Goal: Information Seeking & Learning: Learn about a topic

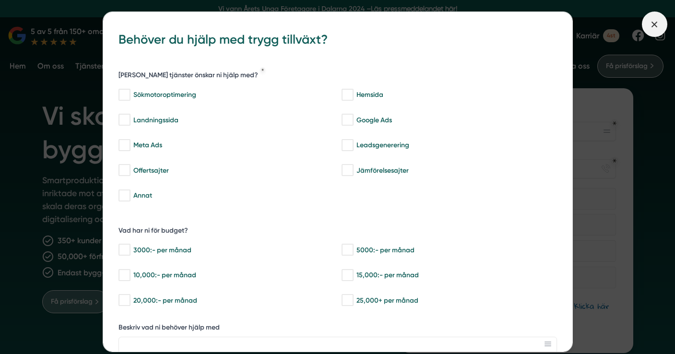
click at [654, 23] on icon at bounding box center [654, 24] width 11 height 11
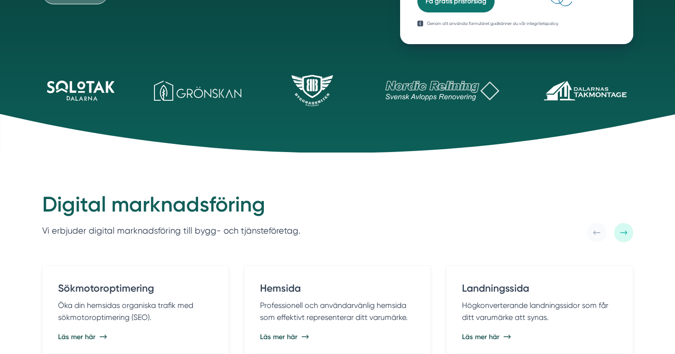
scroll to position [336, 0]
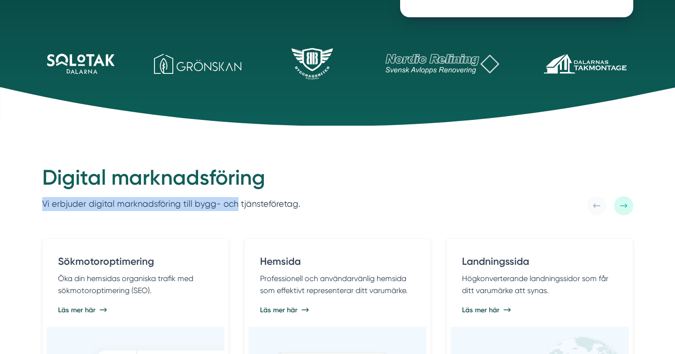
drag, startPoint x: 48, startPoint y: 202, endPoint x: 233, endPoint y: 208, distance: 184.7
click at [233, 208] on div "Digital marknadsföring Vi erbjuder digital marknadsföring till bygg- och tjänst…" at bounding box center [338, 189] width 614 height 51
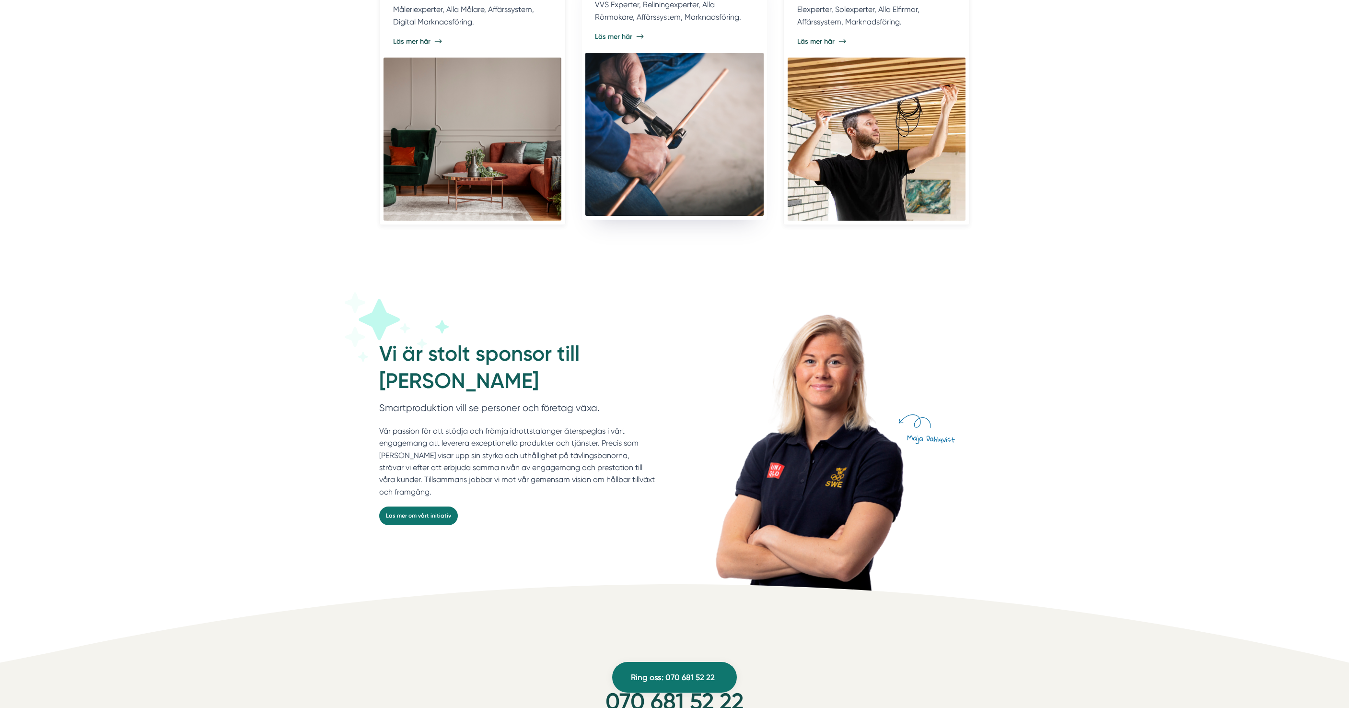
scroll to position [2319, 0]
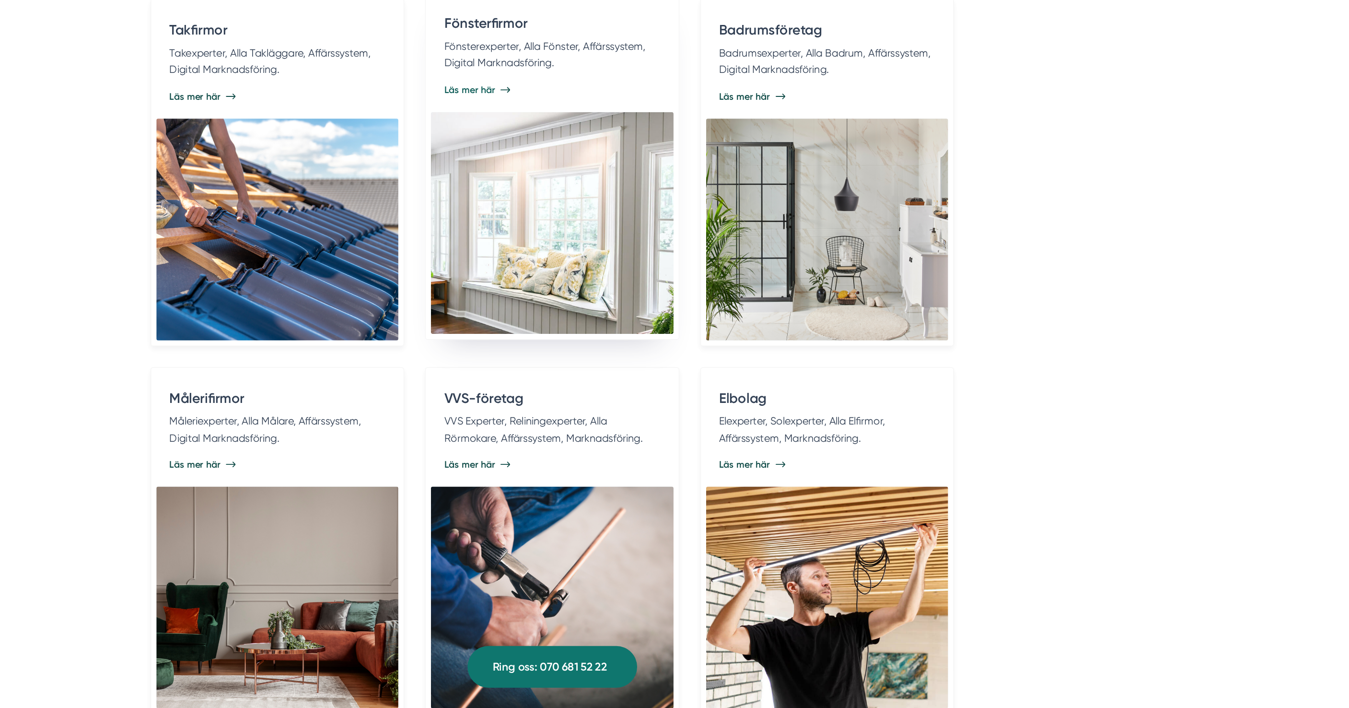
scroll to position [1878, 0]
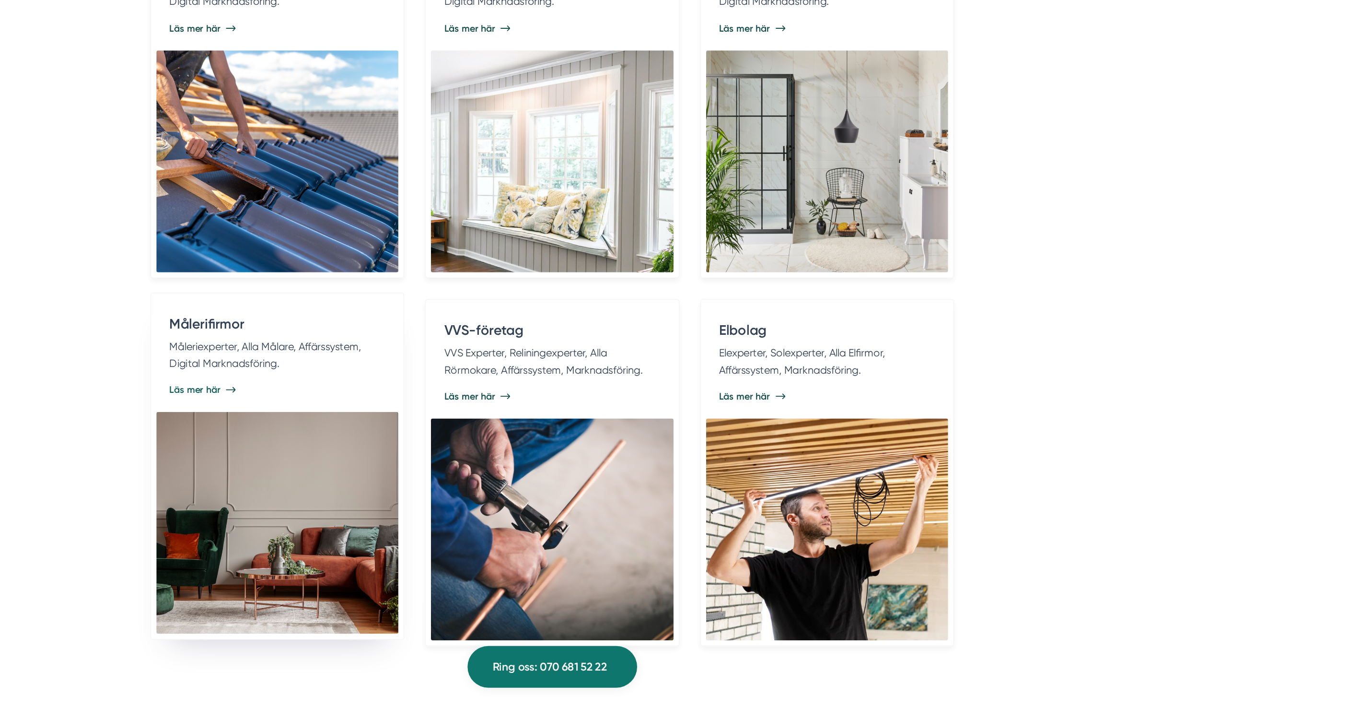
click at [461, 458] on p "Måleriexperter, Alla Målare, Affärssystem, Digital Marknadsföring." at bounding box center [472, 447] width 159 height 24
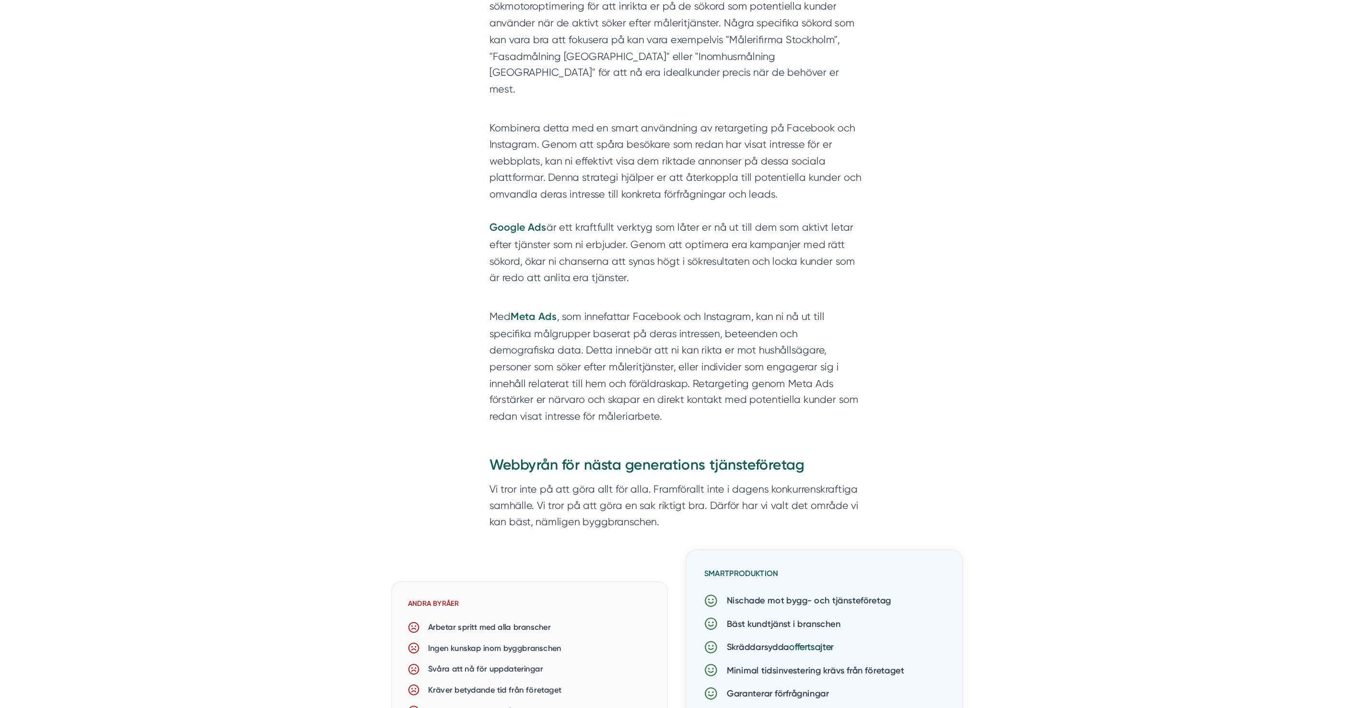
scroll to position [671, 0]
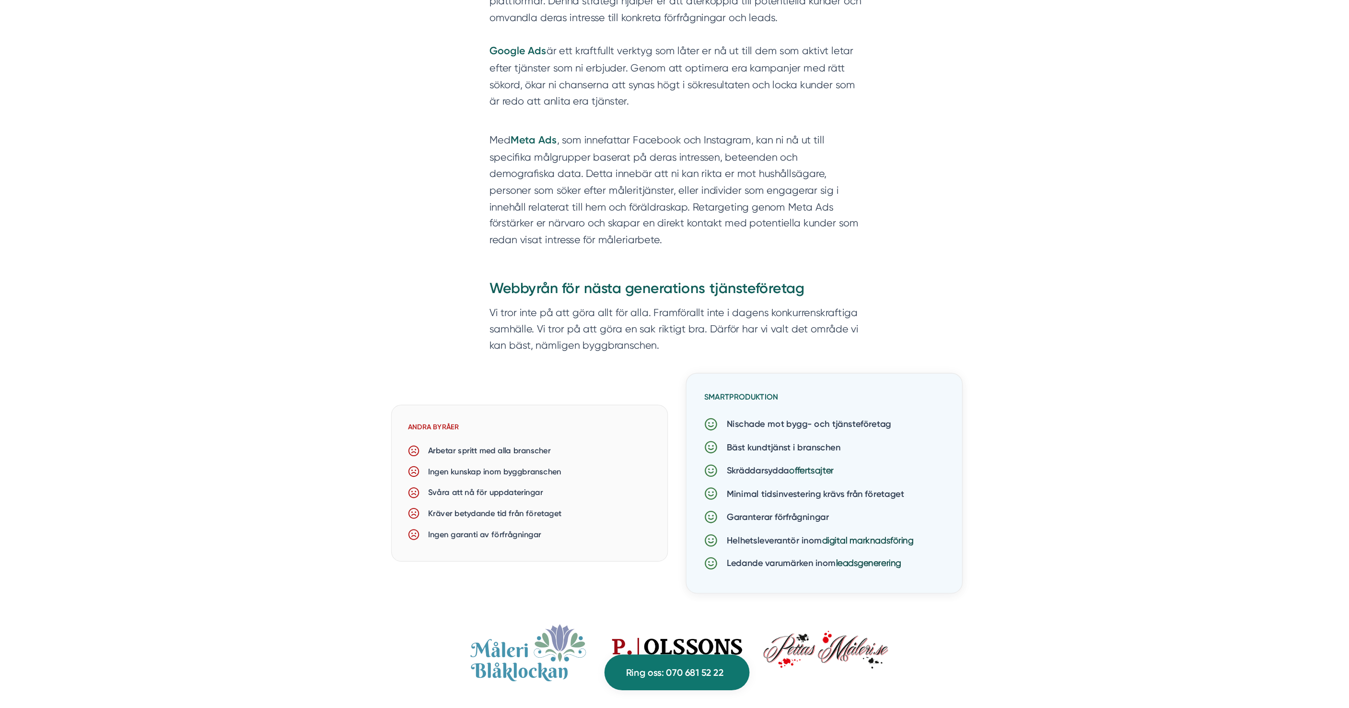
drag, startPoint x: 460, startPoint y: 466, endPoint x: 572, endPoint y: 461, distance: 112.3
click at [572, 500] on p "Ingen kunskap inom byggbranschen" at bounding box center [514, 505] width 121 height 11
drag, startPoint x: 459, startPoint y: 484, endPoint x: 584, endPoint y: 481, distance: 124.7
click at [584, 514] on div "Svåra att nå för uppdateringar" at bounding box center [548, 523] width 209 height 18
drag, startPoint x: 460, startPoint y: 501, endPoint x: 596, endPoint y: 500, distance: 136.2
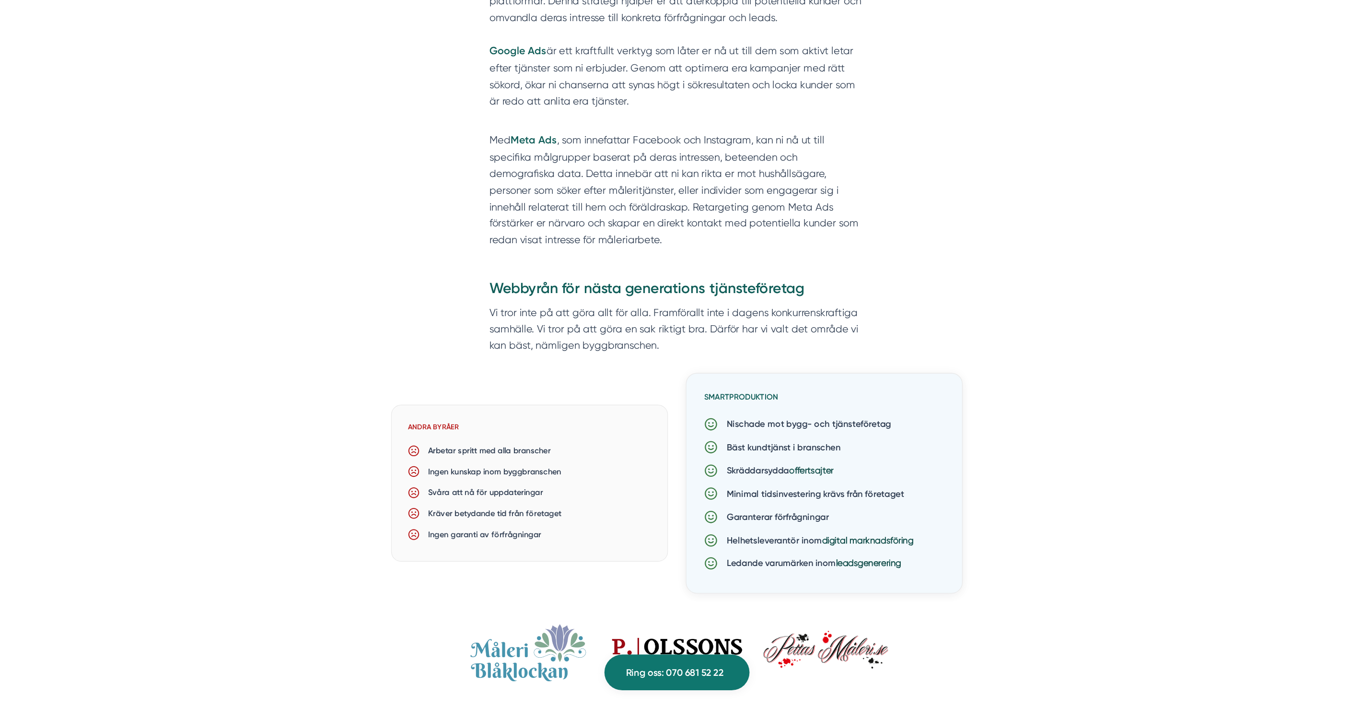
click at [596, 532] on div "Kräver betydande tid från företaget" at bounding box center [548, 541] width 209 height 18
drag, startPoint x: 459, startPoint y: 519, endPoint x: 587, endPoint y: 524, distance: 127.6
click at [587, 550] on div "Ingen garanti av förfrågningar" at bounding box center [548, 559] width 209 height 18
drag, startPoint x: 712, startPoint y: 443, endPoint x: 787, endPoint y: 446, distance: 74.4
click at [787, 478] on p "Bäst kundtjänst i branschen" at bounding box center [762, 484] width 105 height 12
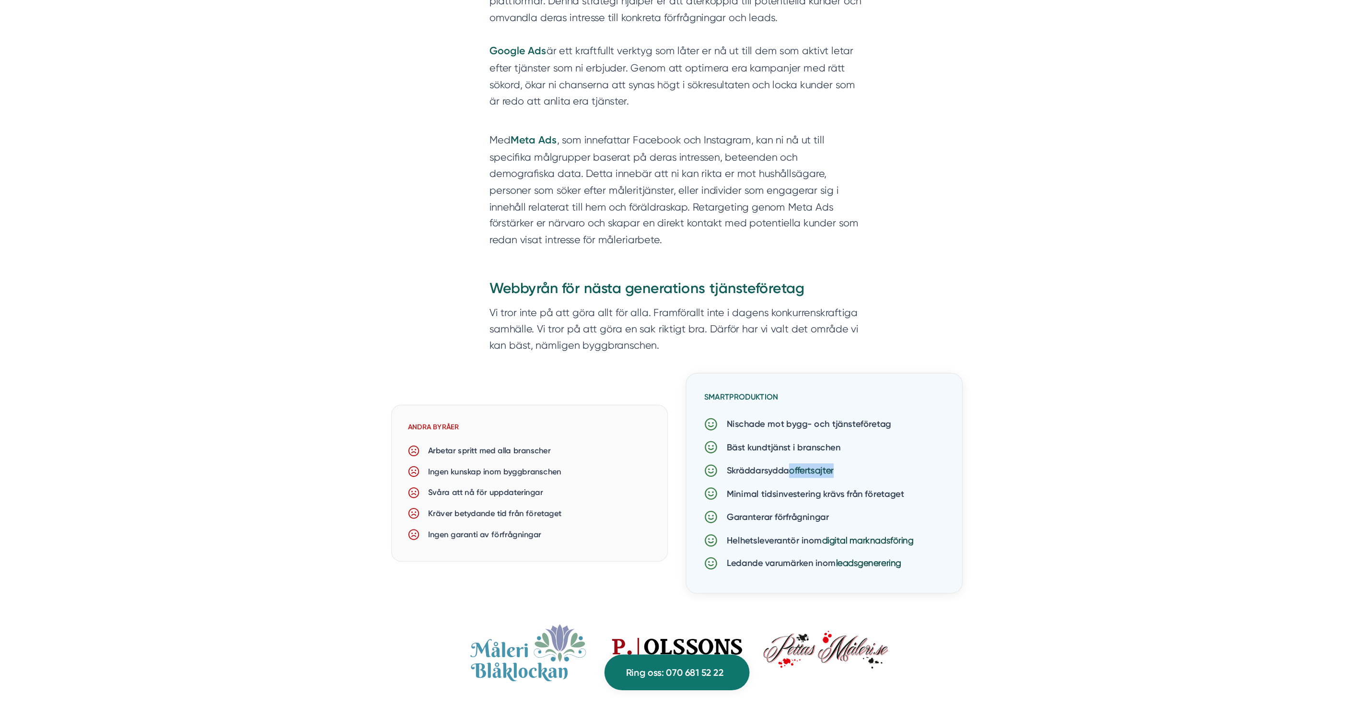
drag, startPoint x: 716, startPoint y: 465, endPoint x: 813, endPoint y: 464, distance: 96.4
click at [814, 494] on div "Skräddarsydda offertsajter" at bounding box center [801, 504] width 206 height 20
drag, startPoint x: 717, startPoint y: 483, endPoint x: 865, endPoint y: 489, distance: 148.3
click at [865, 518] on p "Minimal tidsinvestering krävs från företaget" at bounding box center [790, 524] width 160 height 12
drag, startPoint x: 706, startPoint y: 508, endPoint x: 805, endPoint y: 512, distance: 98.3
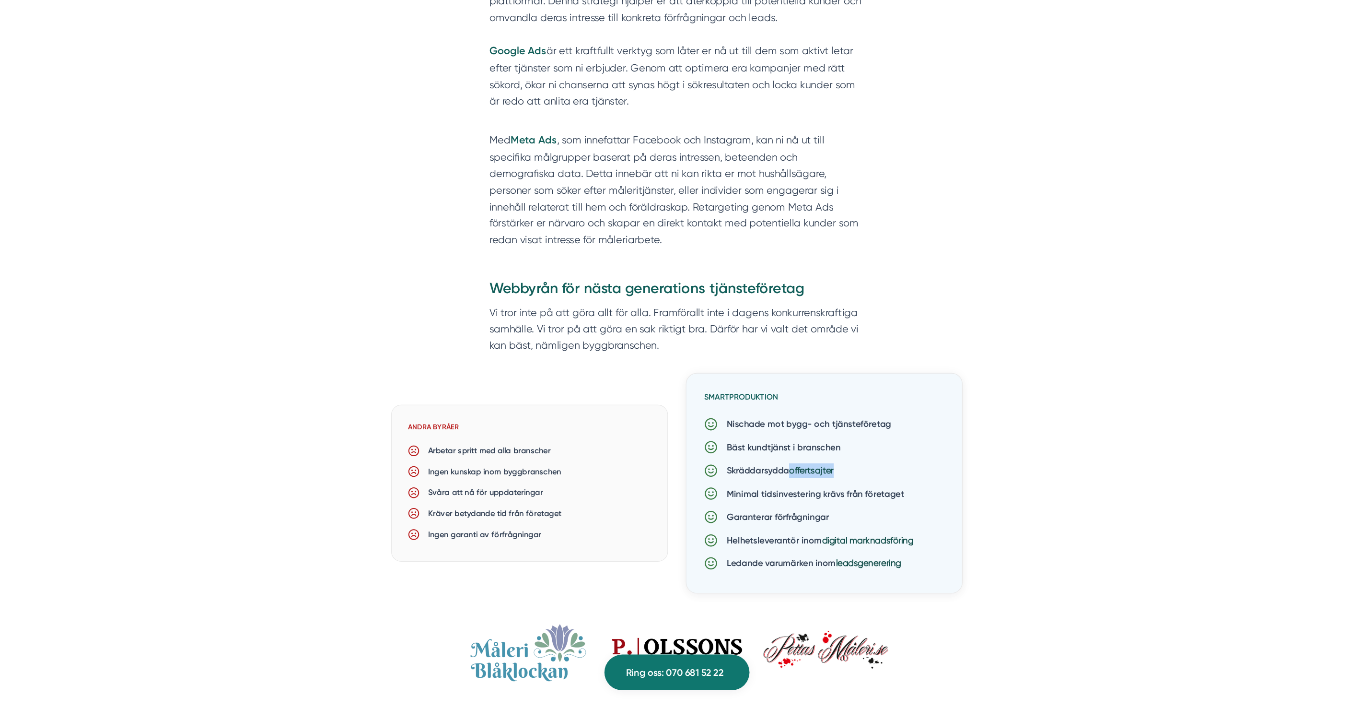
click at [805, 534] on div "Garanterar förfrågningar" at bounding box center [801, 544] width 206 height 20
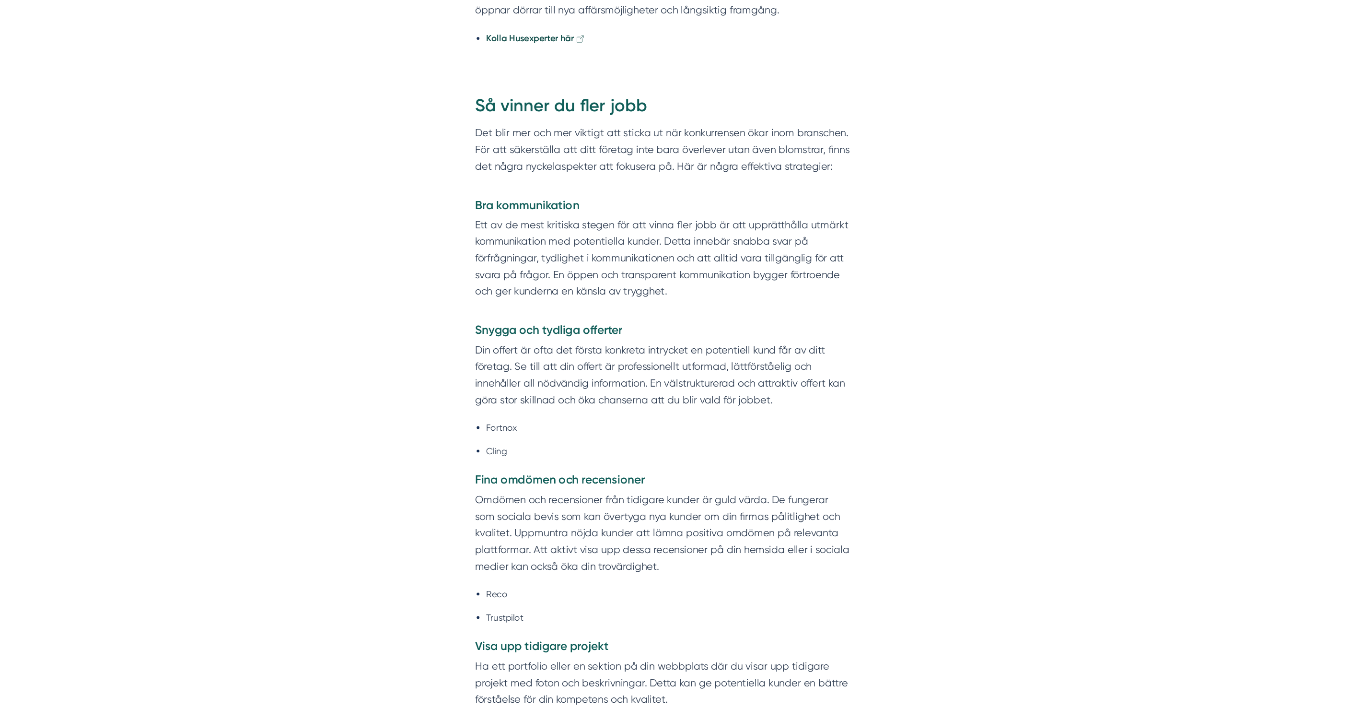
scroll to position [4419, 0]
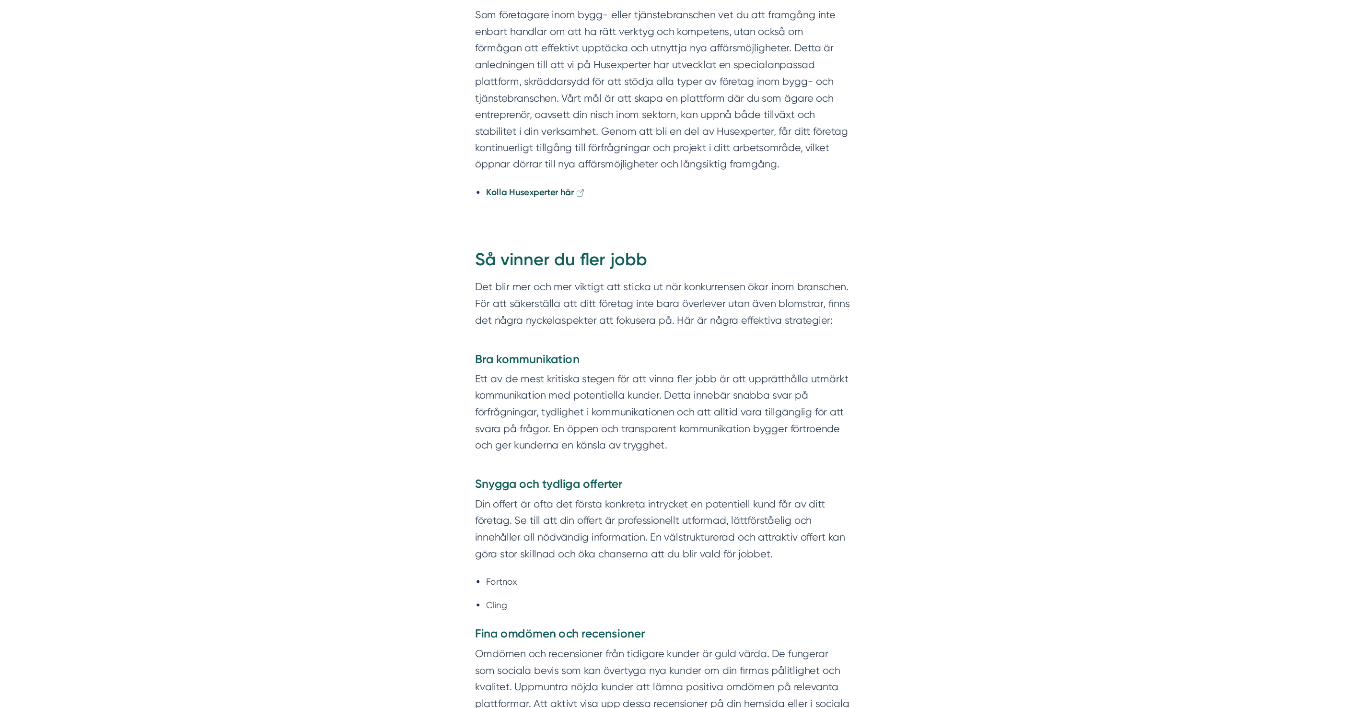
drag, startPoint x: 516, startPoint y: 380, endPoint x: 542, endPoint y: 467, distance: 91.2
click at [542, 467] on div "Så vinner du fler jobb Det blir mer och mer viktigt att sticka ut när konkurren…" at bounding box center [675, 475] width 322 height 527
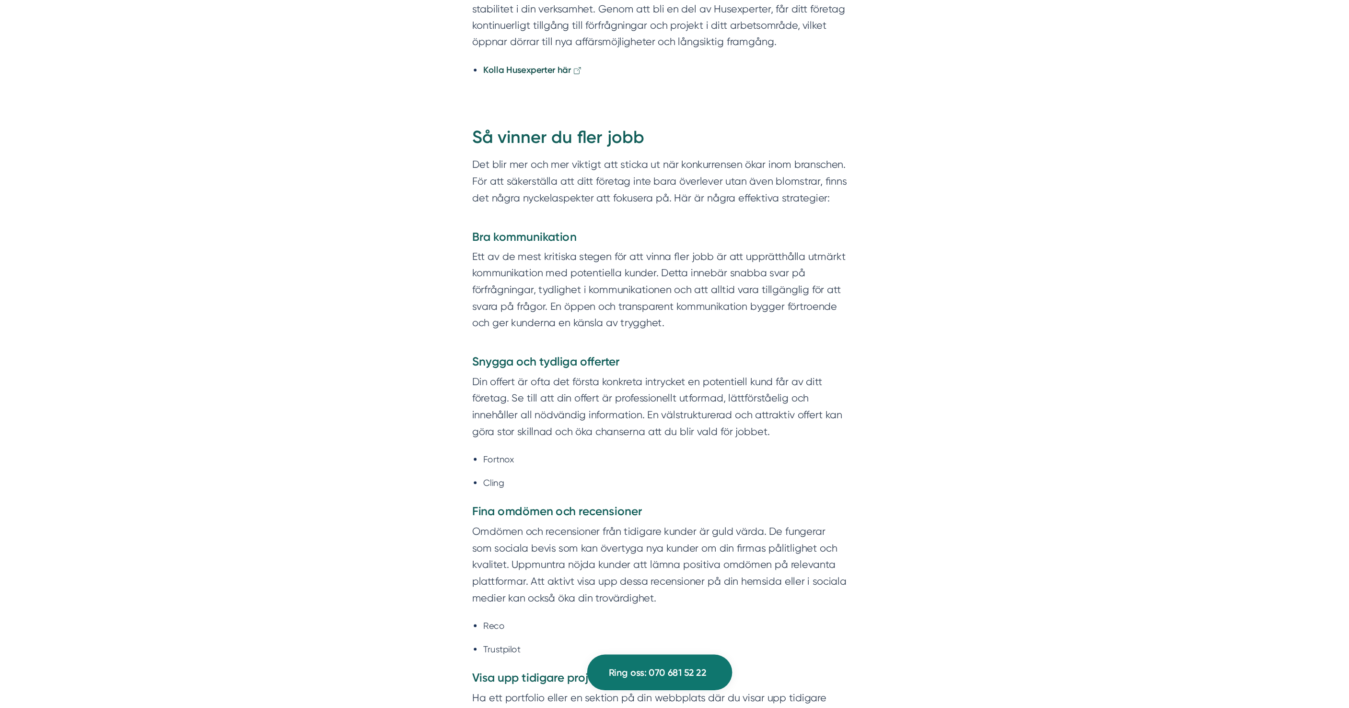
scroll to position [4425, 0]
drag, startPoint x: 514, startPoint y: 503, endPoint x: 576, endPoint y: 603, distance: 117.1
click at [576, 603] on div "Så vinner du fler jobb Det blir mer och mer viktigt att sticka ut när konkurren…" at bounding box center [675, 469] width 322 height 527
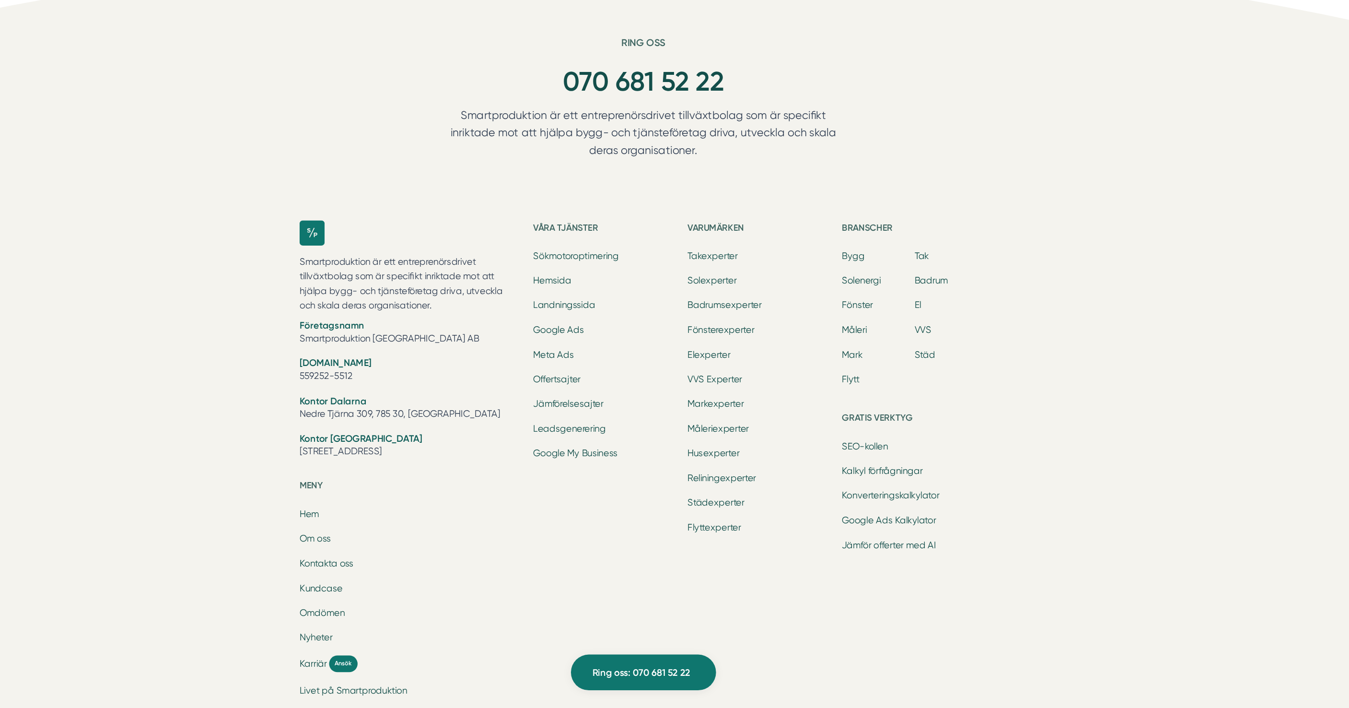
scroll to position [6325, 0]
click at [595, 463] on link "Leadsgenerering" at bounding box center [611, 467] width 62 height 9
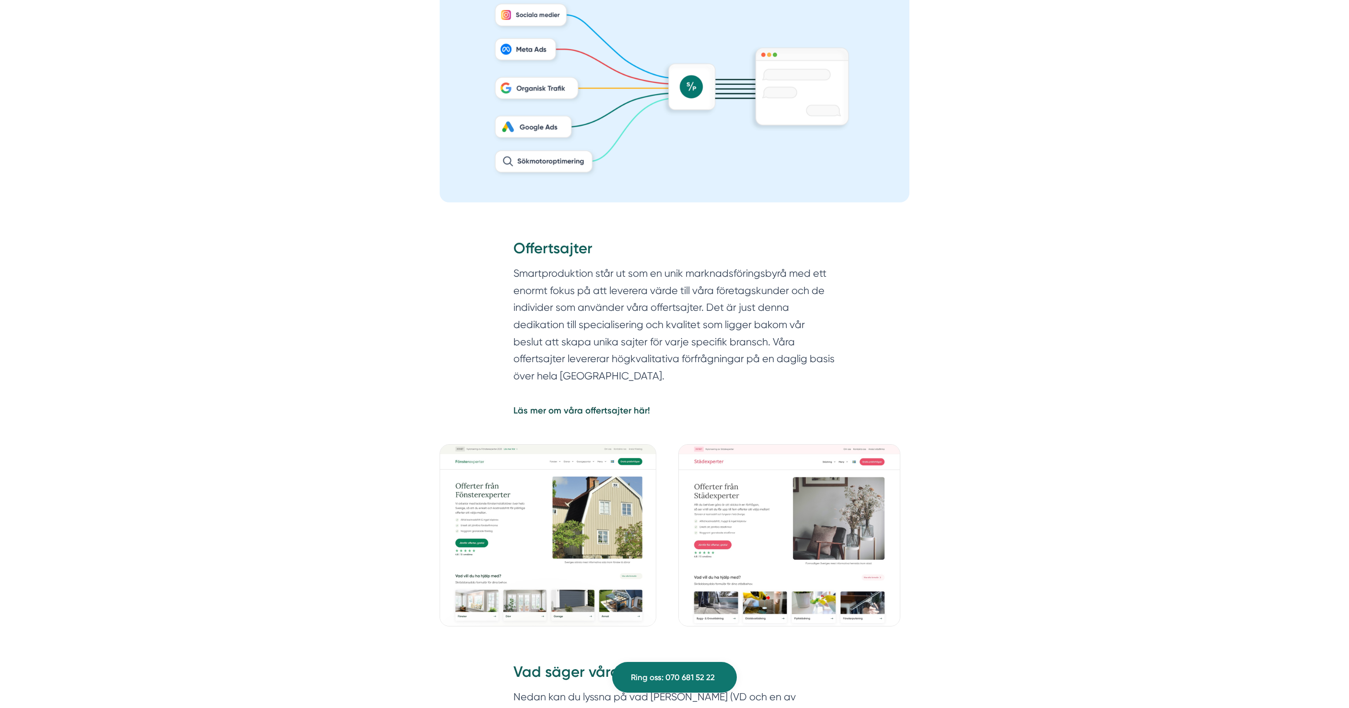
scroll to position [896, 0]
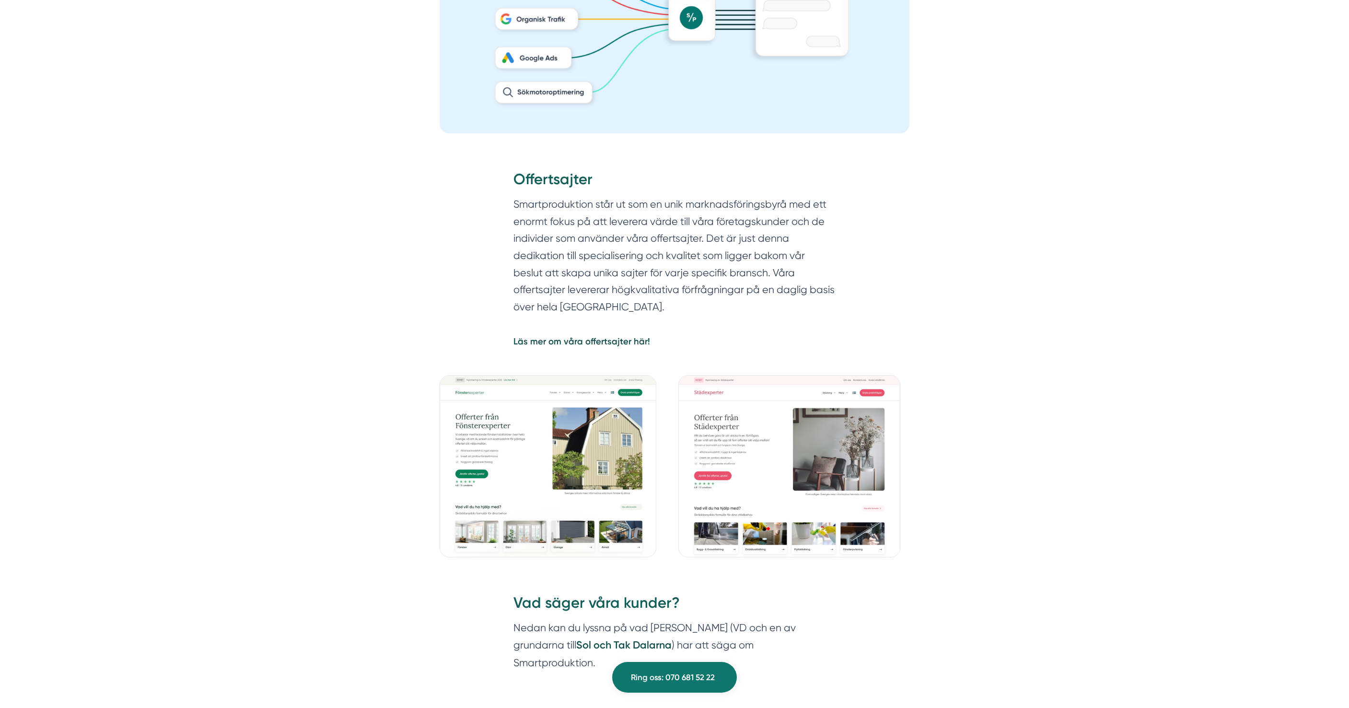
click at [531, 439] on img at bounding box center [548, 466] width 217 height 182
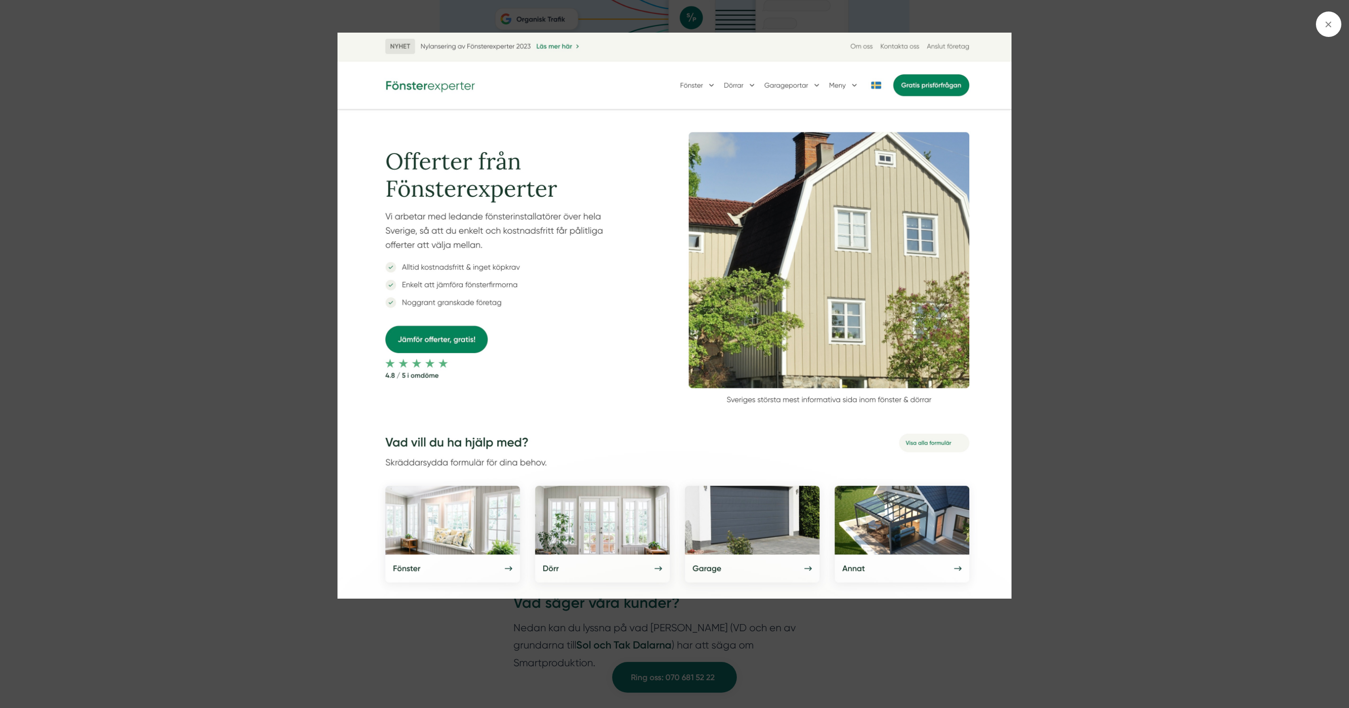
click at [261, 410] on img at bounding box center [675, 316] width 1012 height 566
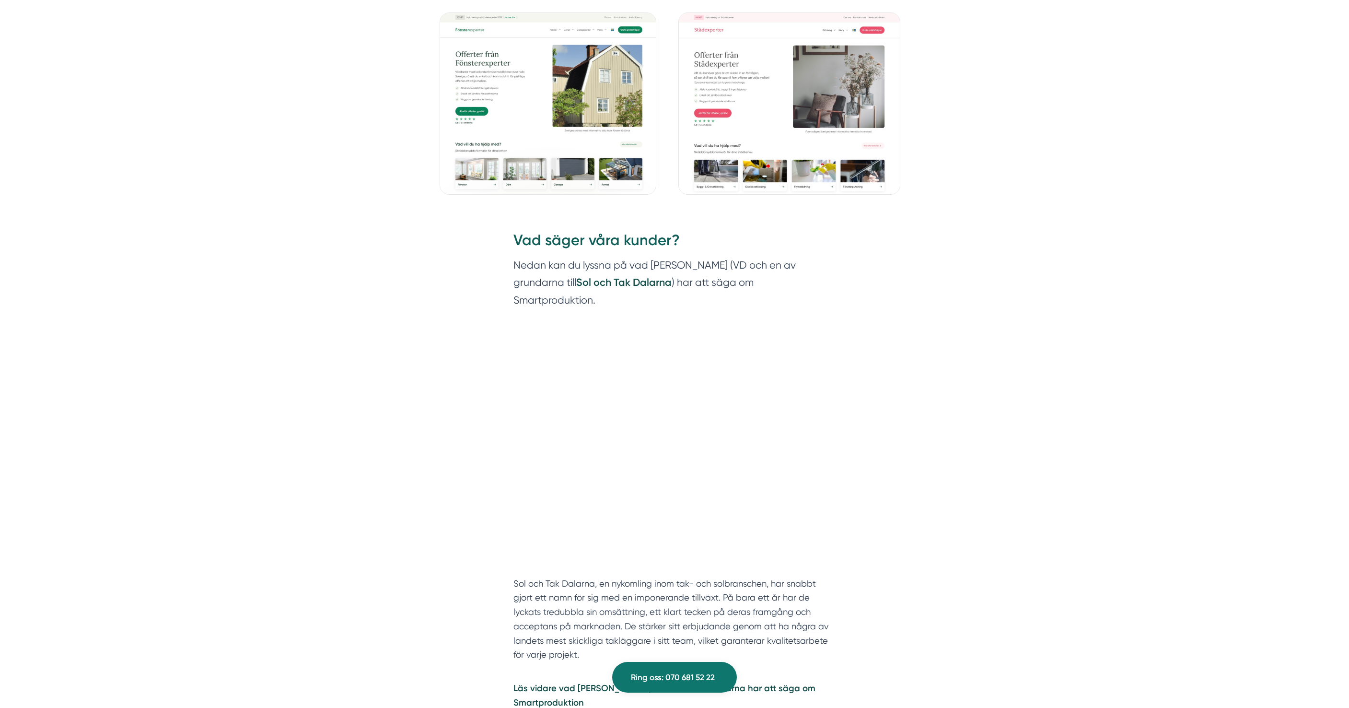
scroll to position [1096, 0]
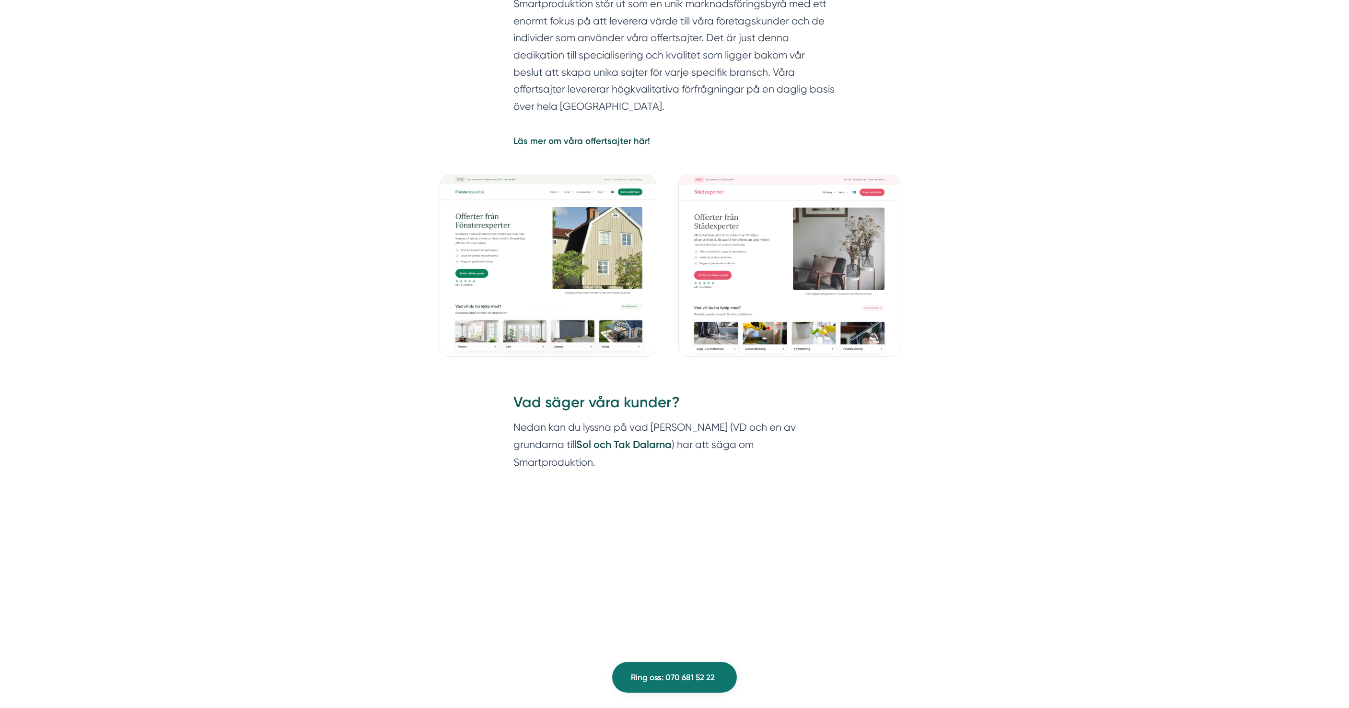
click at [524, 261] on img at bounding box center [548, 266] width 217 height 182
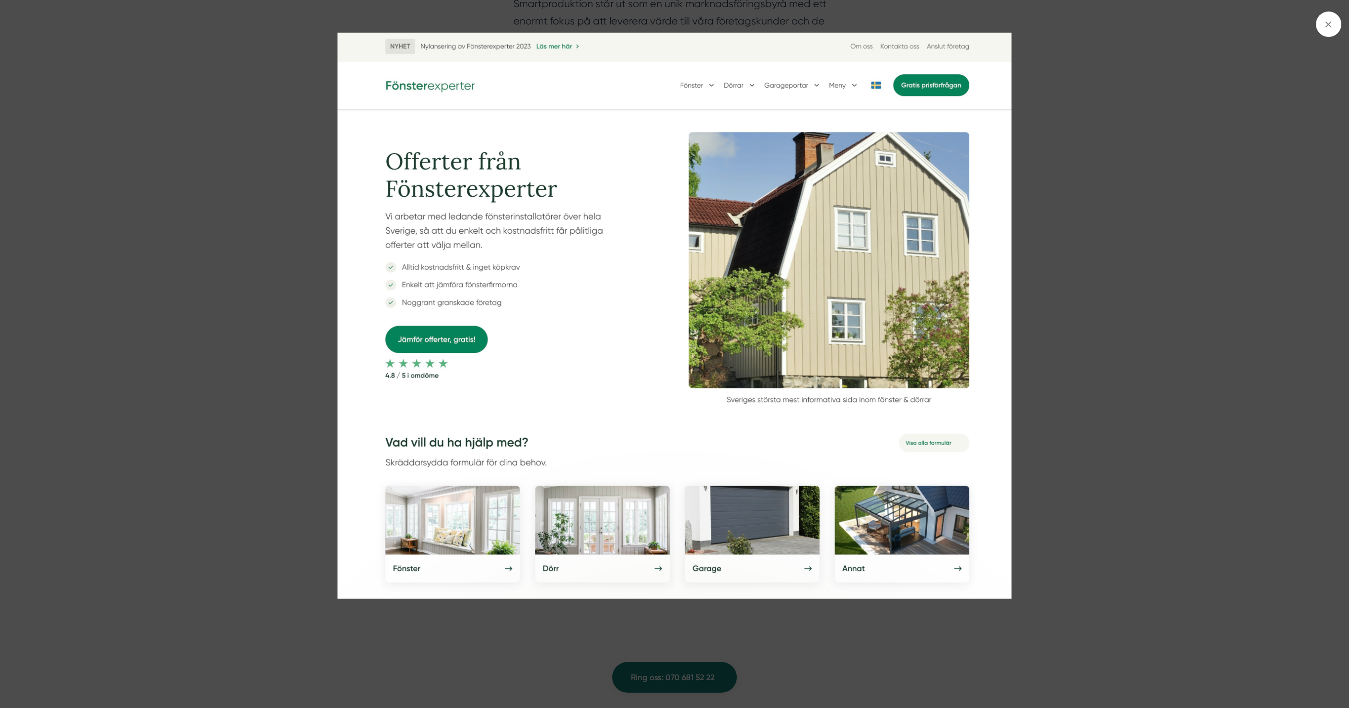
click at [261, 283] on img at bounding box center [675, 316] width 1012 height 566
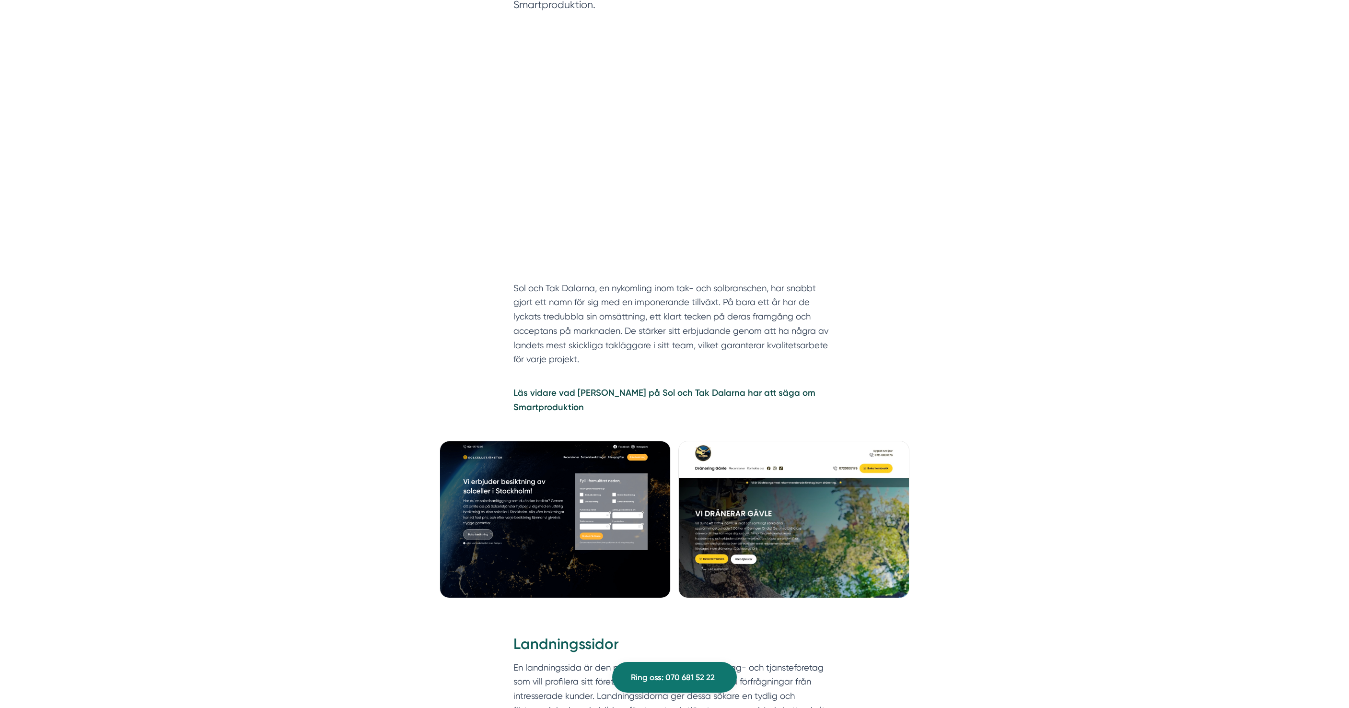
scroll to position [1572, 0]
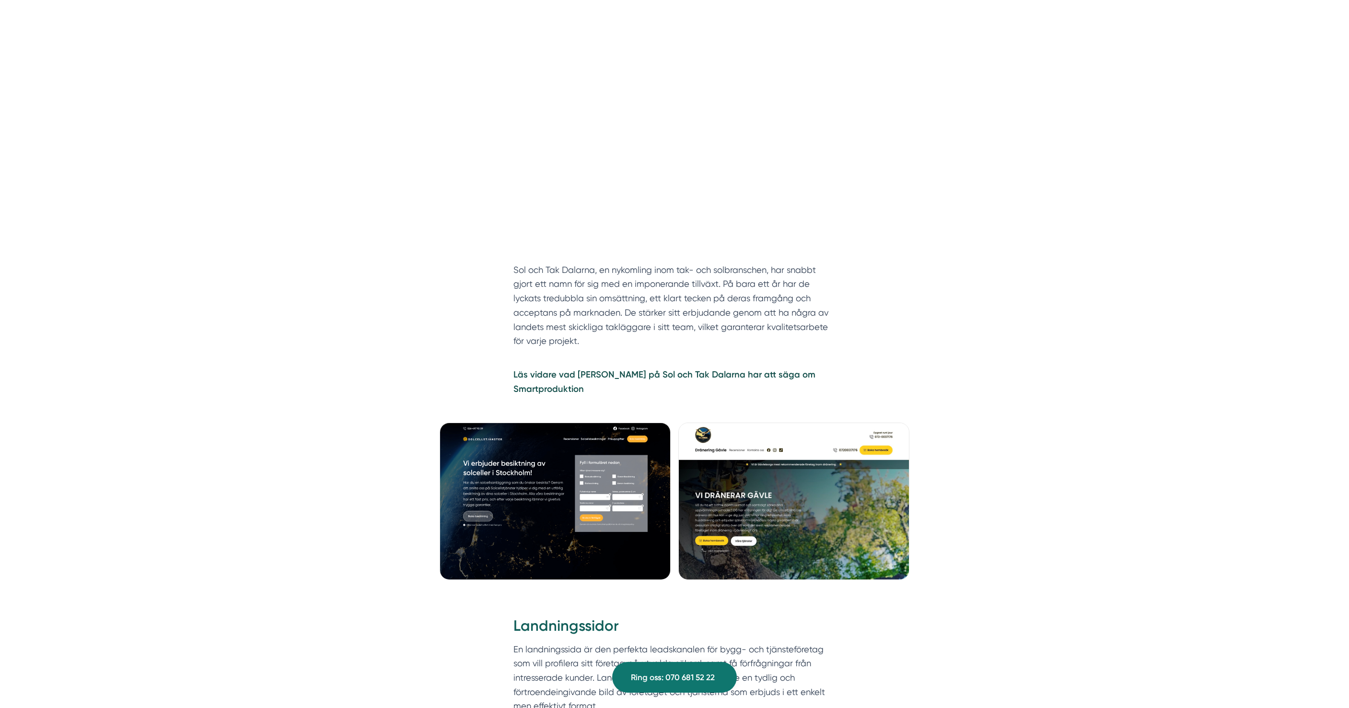
click at [757, 480] on img at bounding box center [793, 500] width 231 height 157
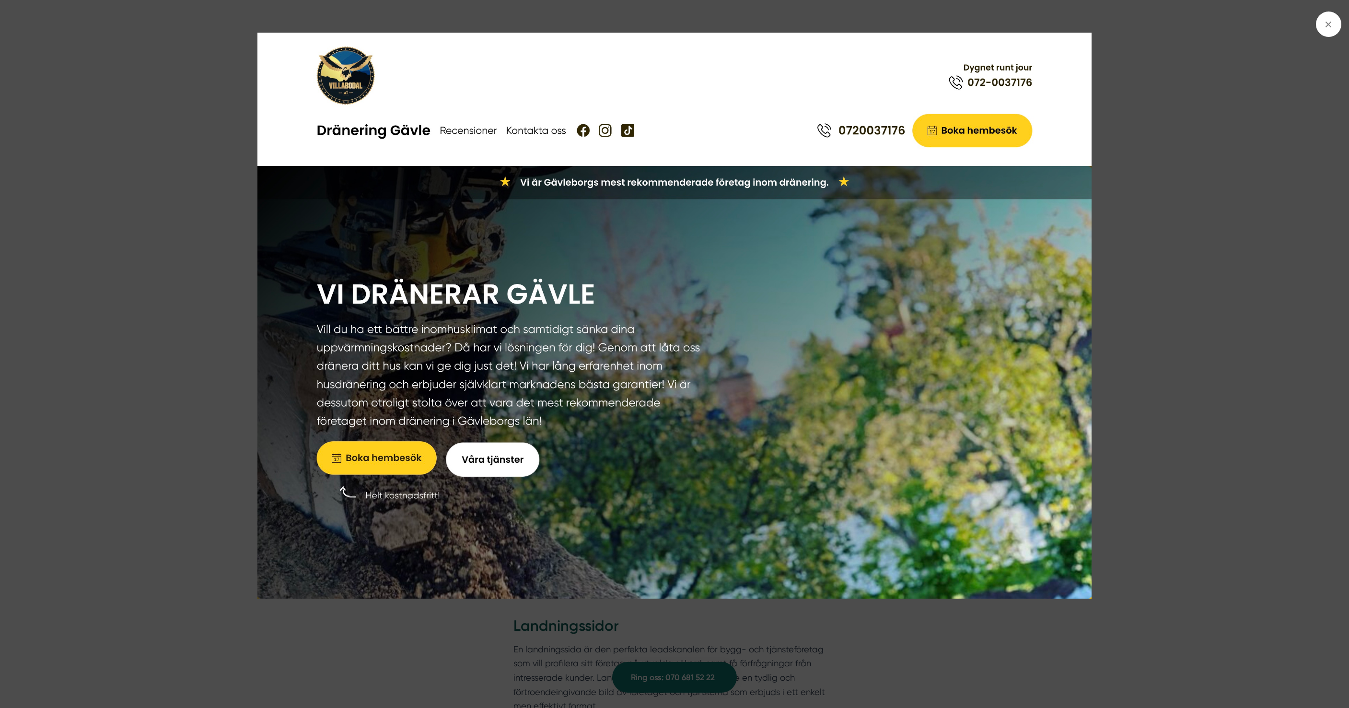
click at [1196, 368] on div at bounding box center [674, 354] width 1349 height 708
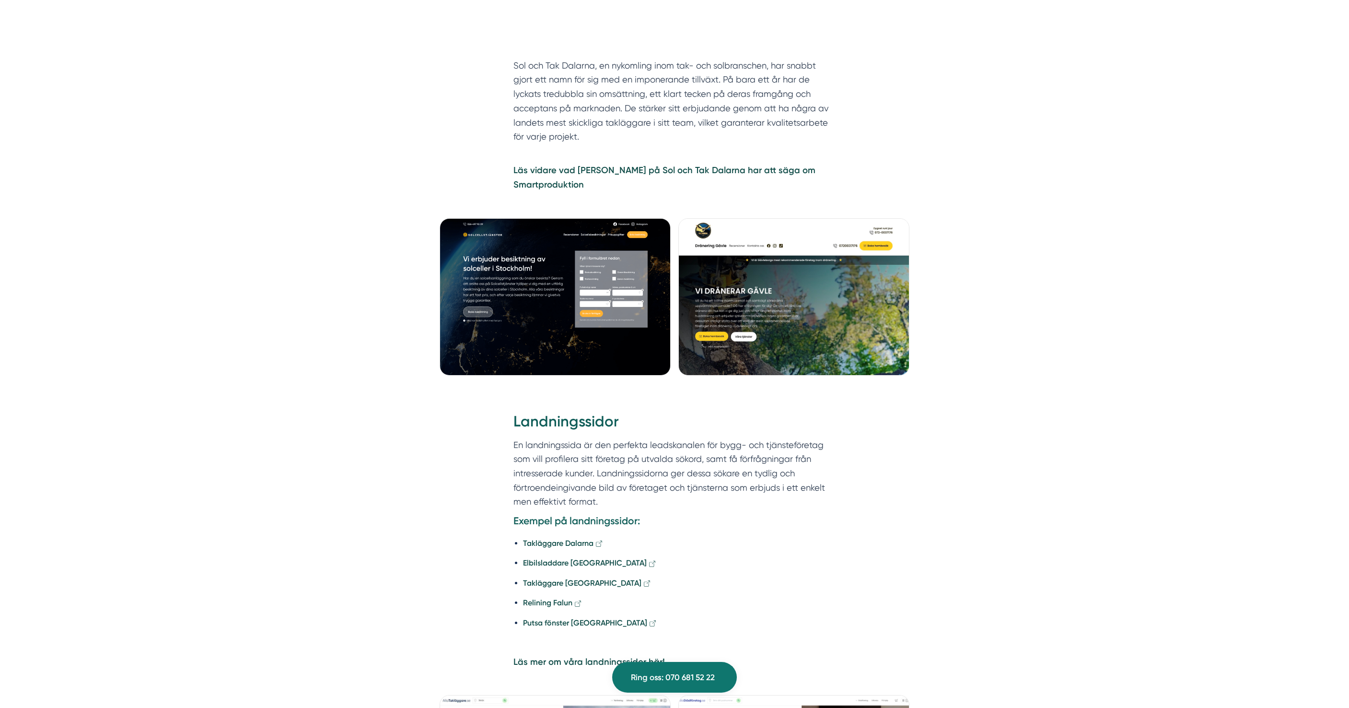
scroll to position [1877, 0]
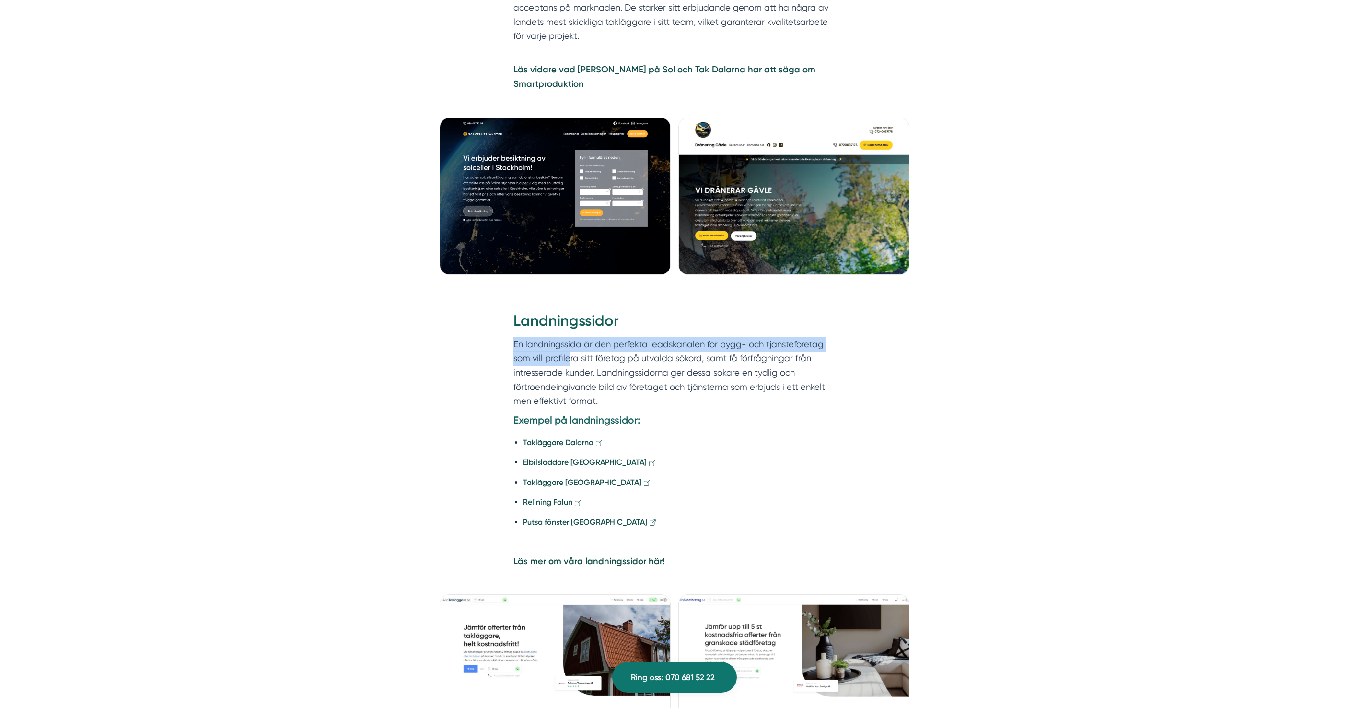
drag, startPoint x: 513, startPoint y: 312, endPoint x: 571, endPoint y: 331, distance: 60.8
click at [571, 337] on p "En landningssida är den perfekta leadskanalen för bygg- och tjänsteföretag som …" at bounding box center [675, 372] width 322 height 71
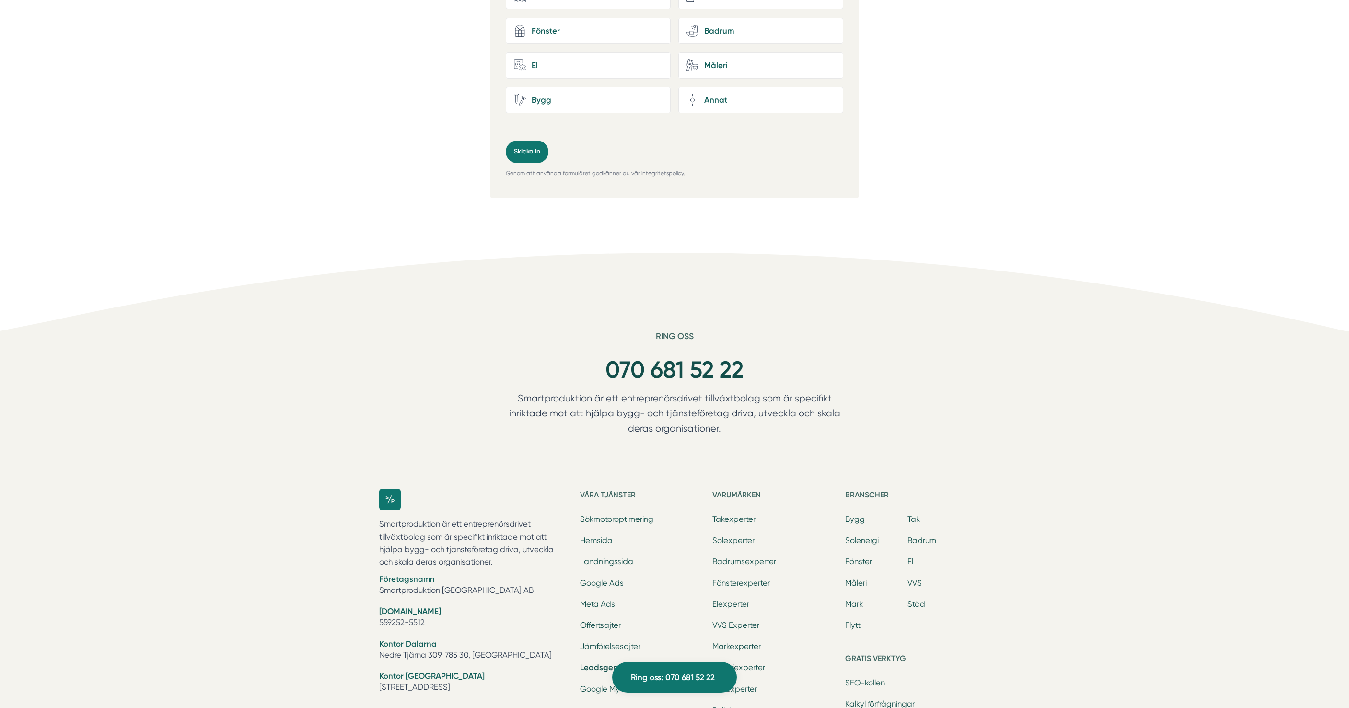
scroll to position [3954, 0]
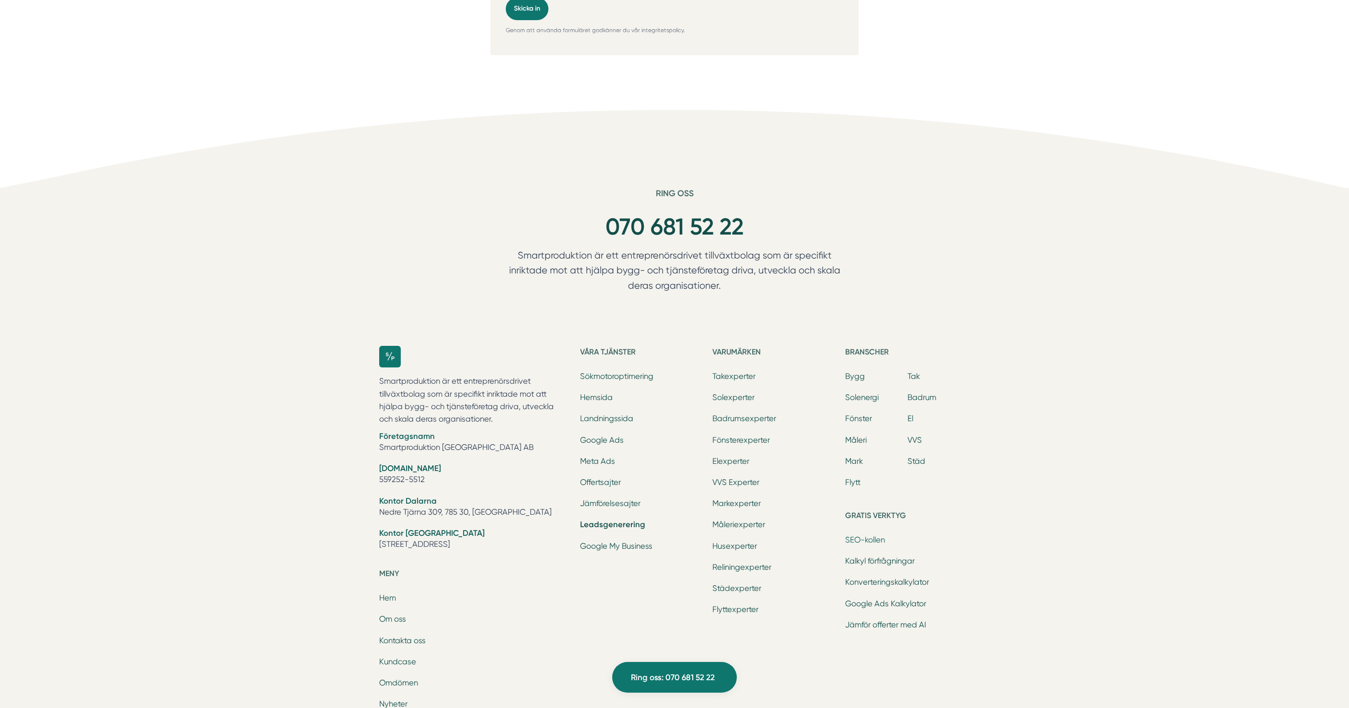
click at [856, 535] on link "SEO-kollen" at bounding box center [865, 539] width 40 height 9
click at [862, 577] on link "Konverteringskalkylator" at bounding box center [887, 581] width 84 height 9
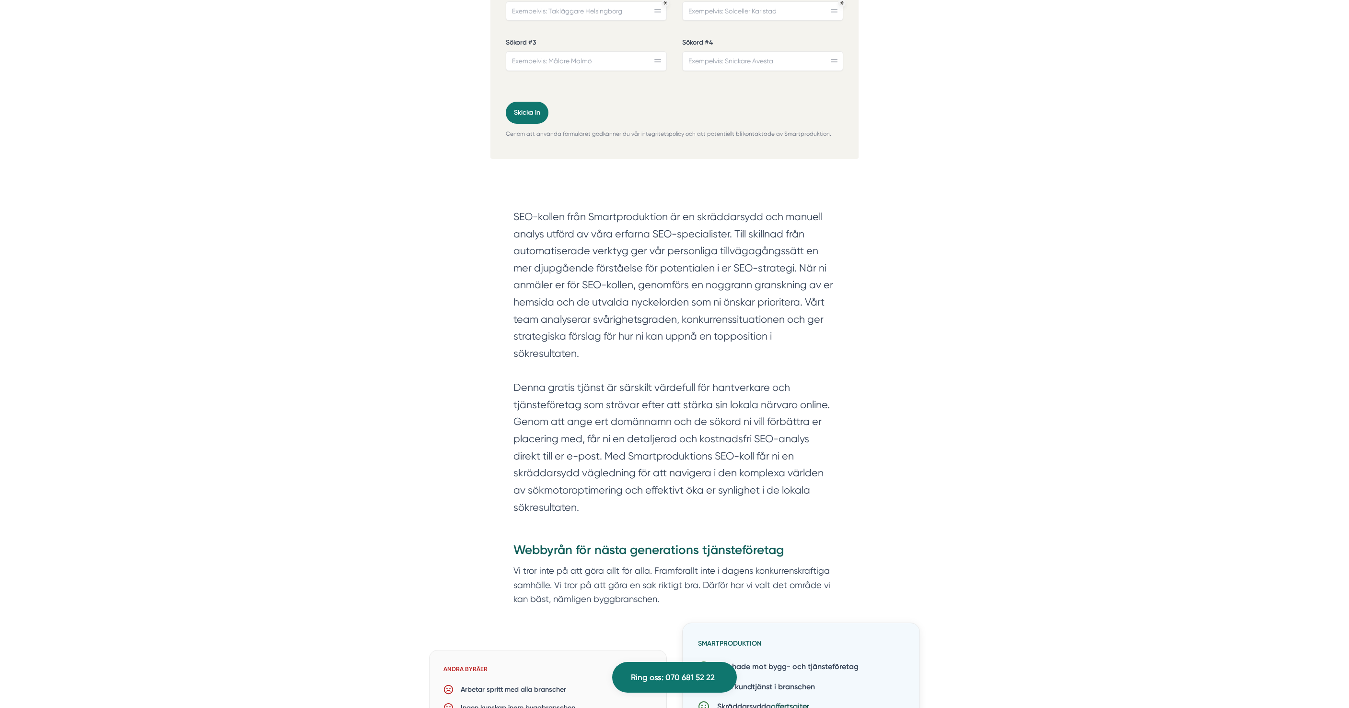
scroll to position [598, 0]
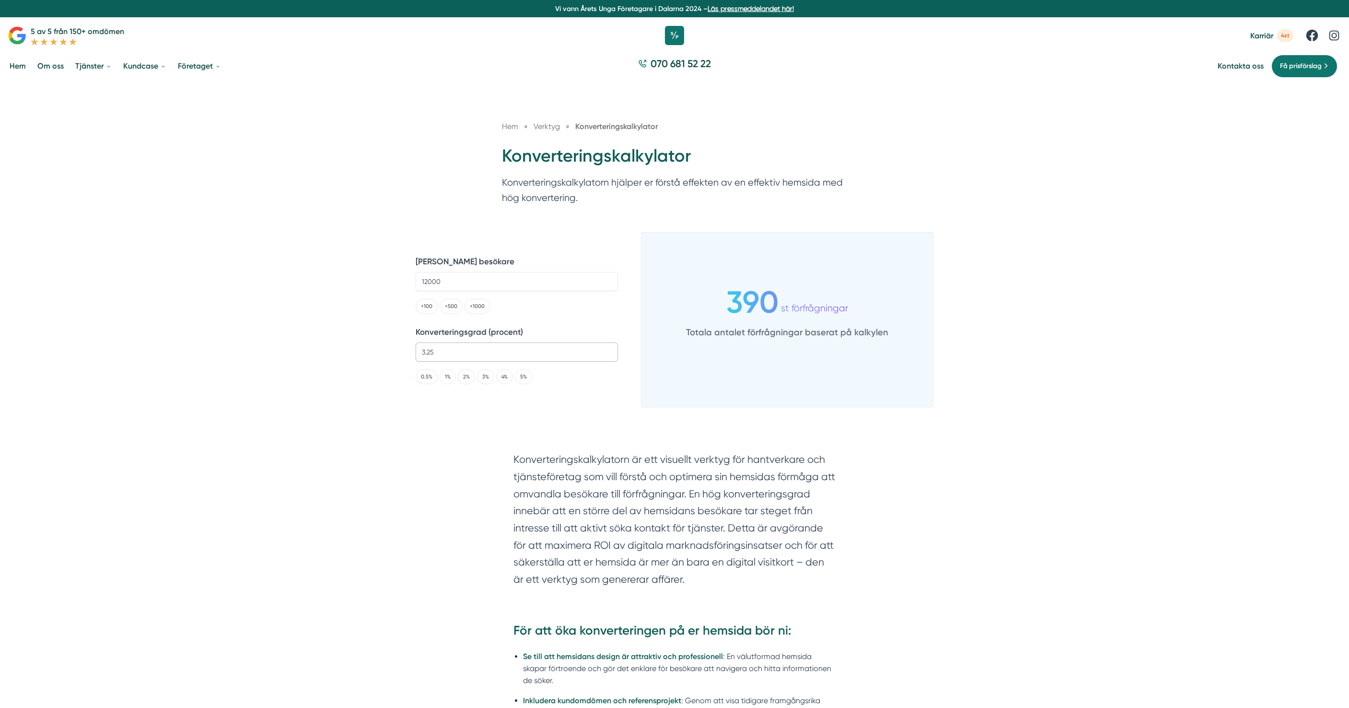
click at [443, 349] on input "3.25" at bounding box center [517, 351] width 202 height 19
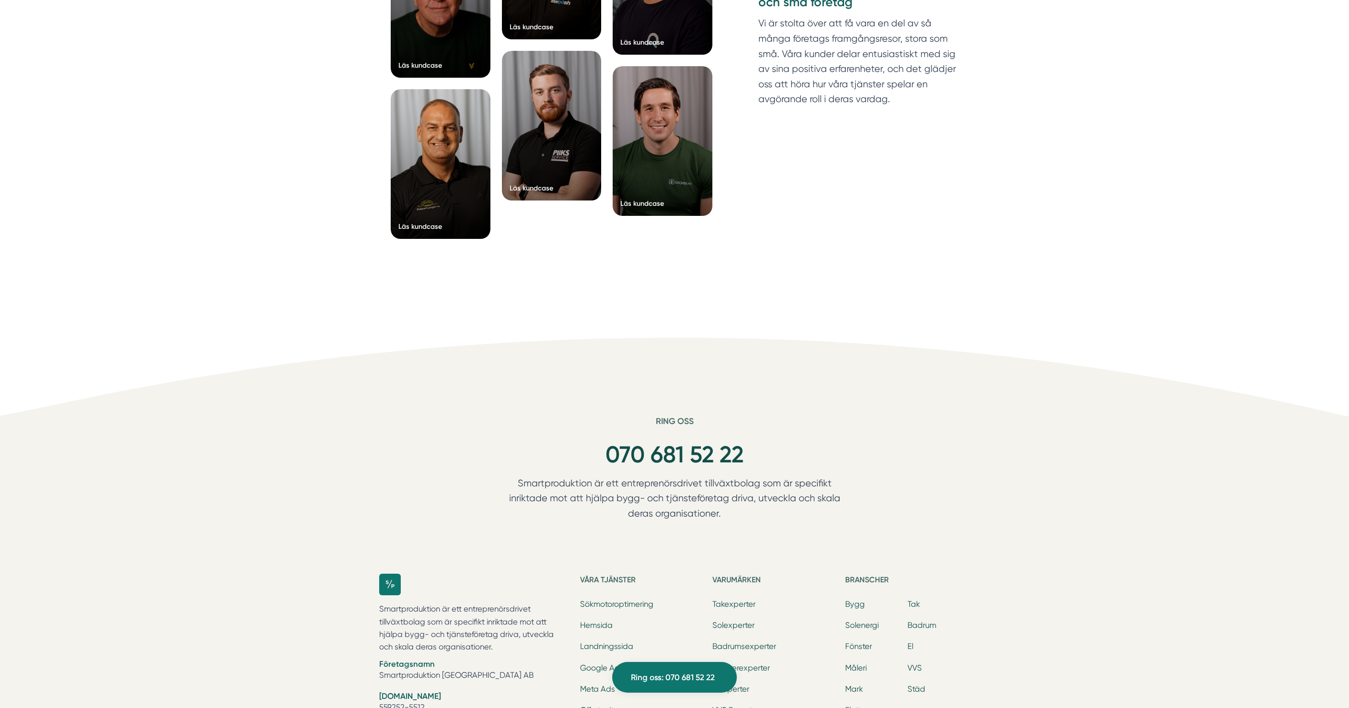
scroll to position [1511, 0]
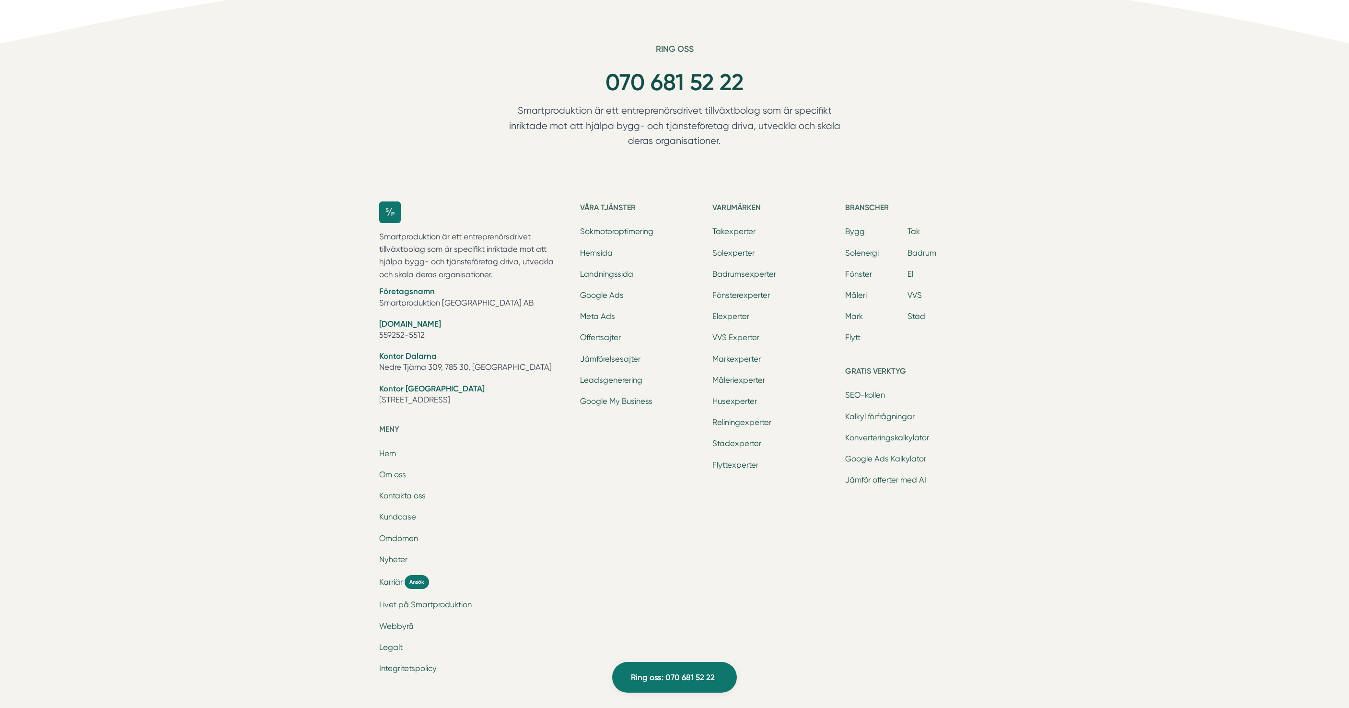
scroll to position [4002, 0]
click at [912, 268] on link "El" at bounding box center [911, 272] width 6 height 9
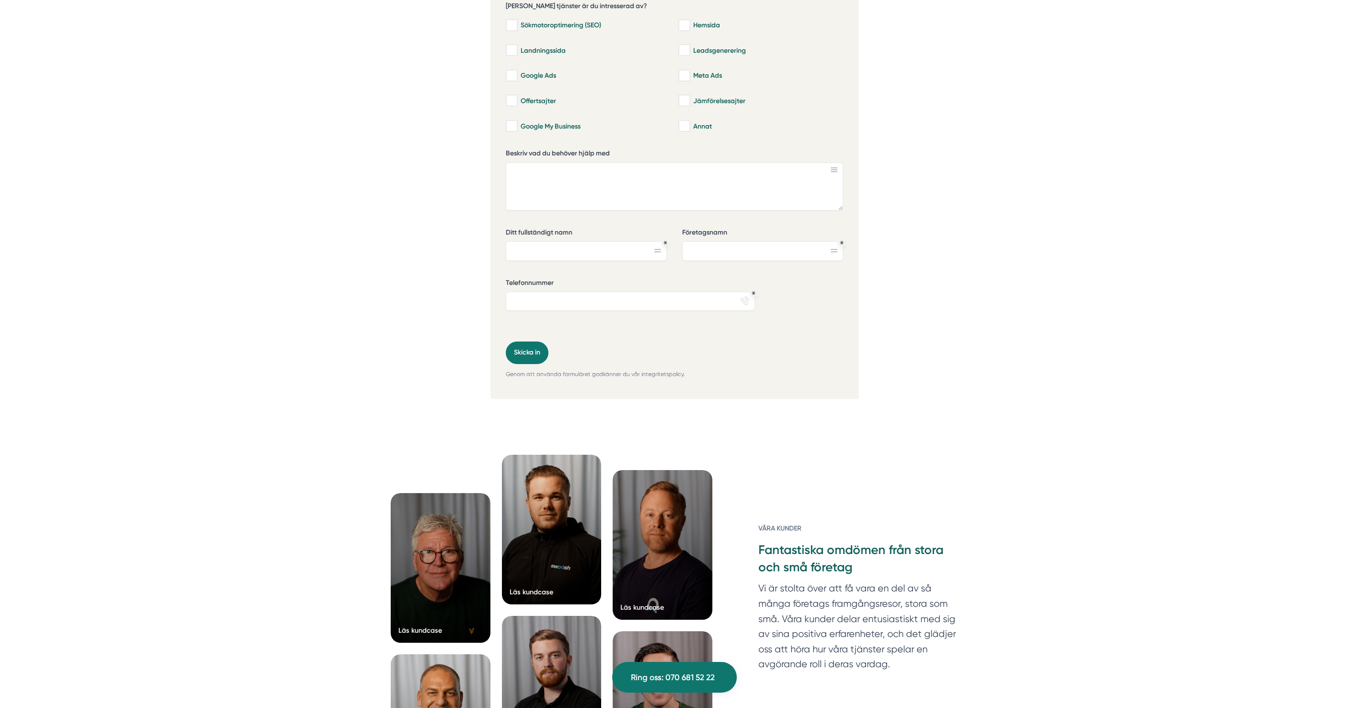
scroll to position [6131, 0]
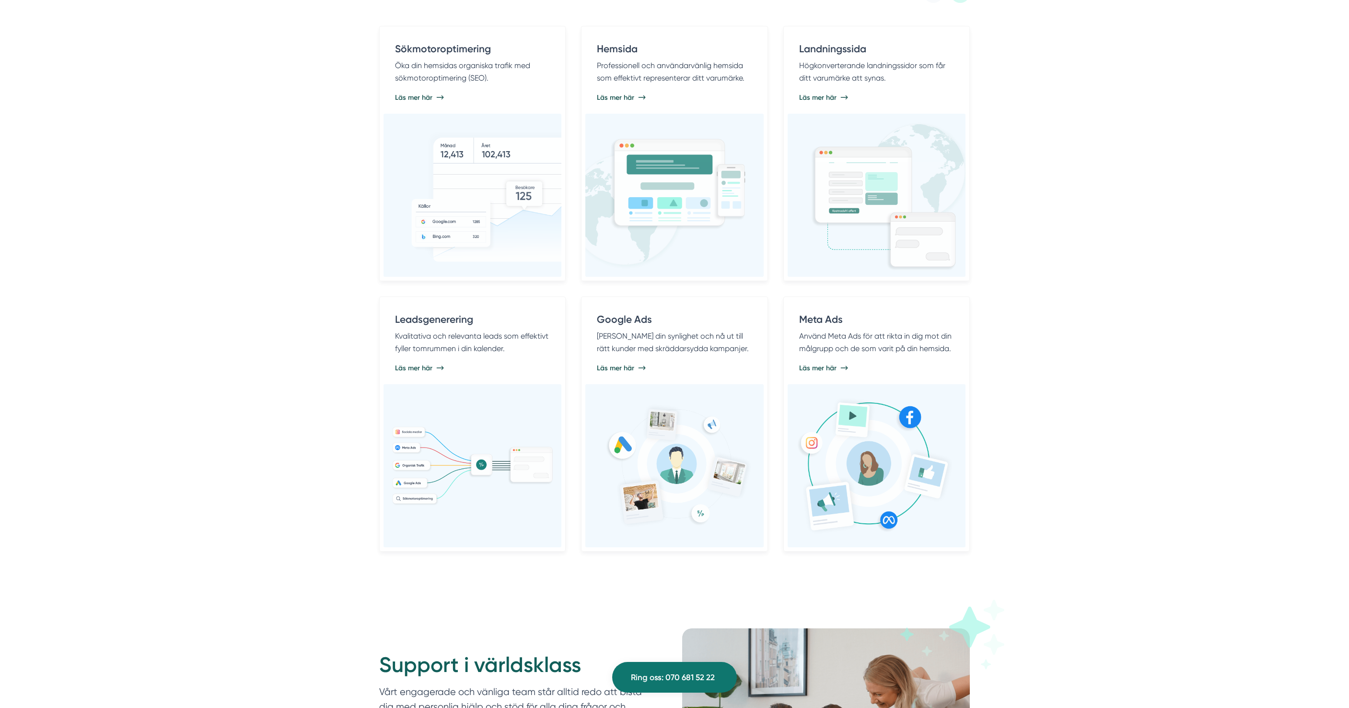
scroll to position [549, 0]
